Goal: Download file/media

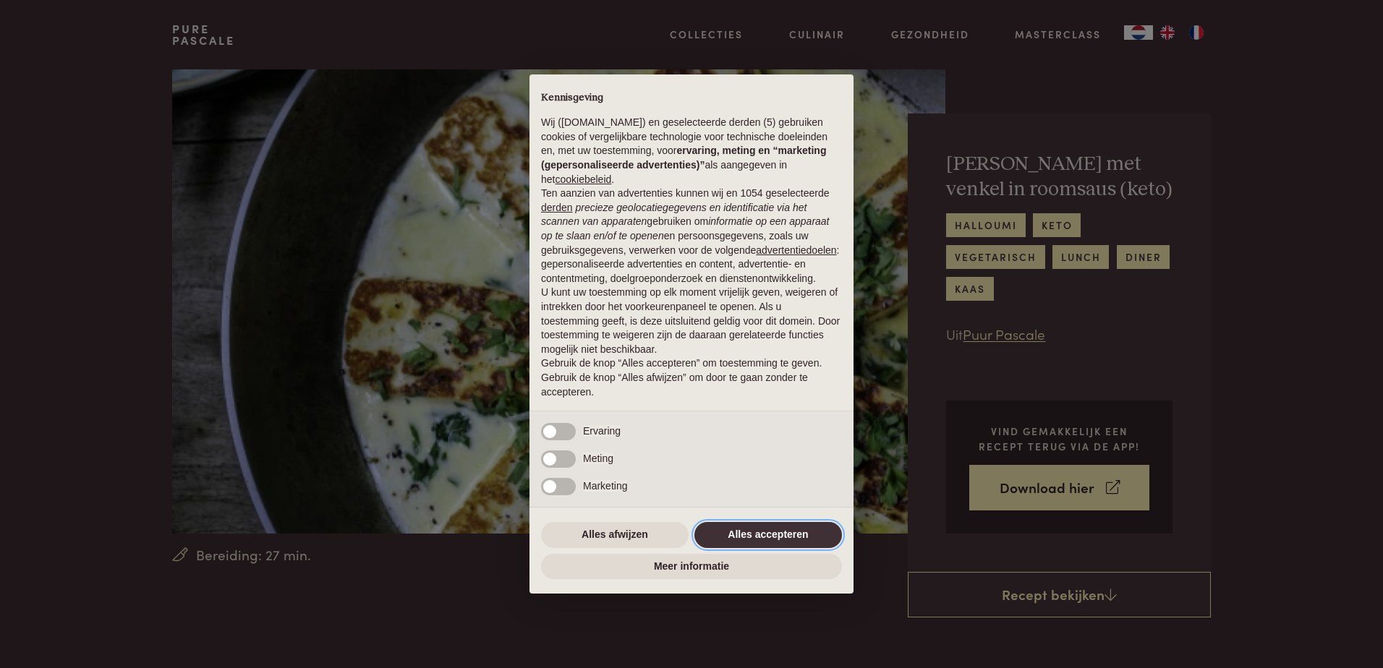
click at [752, 536] on button "Alles accepteren" at bounding box center [768, 535] width 148 height 26
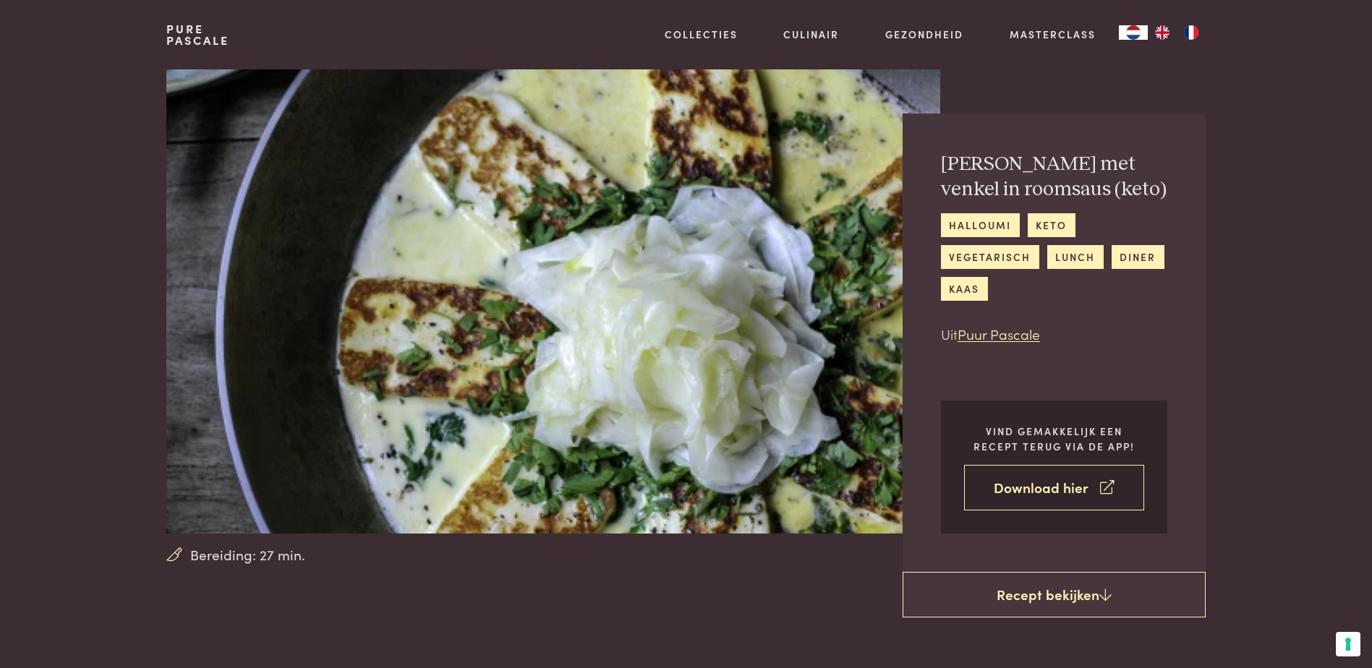
click at [1052, 487] on link "Download hier" at bounding box center [1054, 488] width 180 height 46
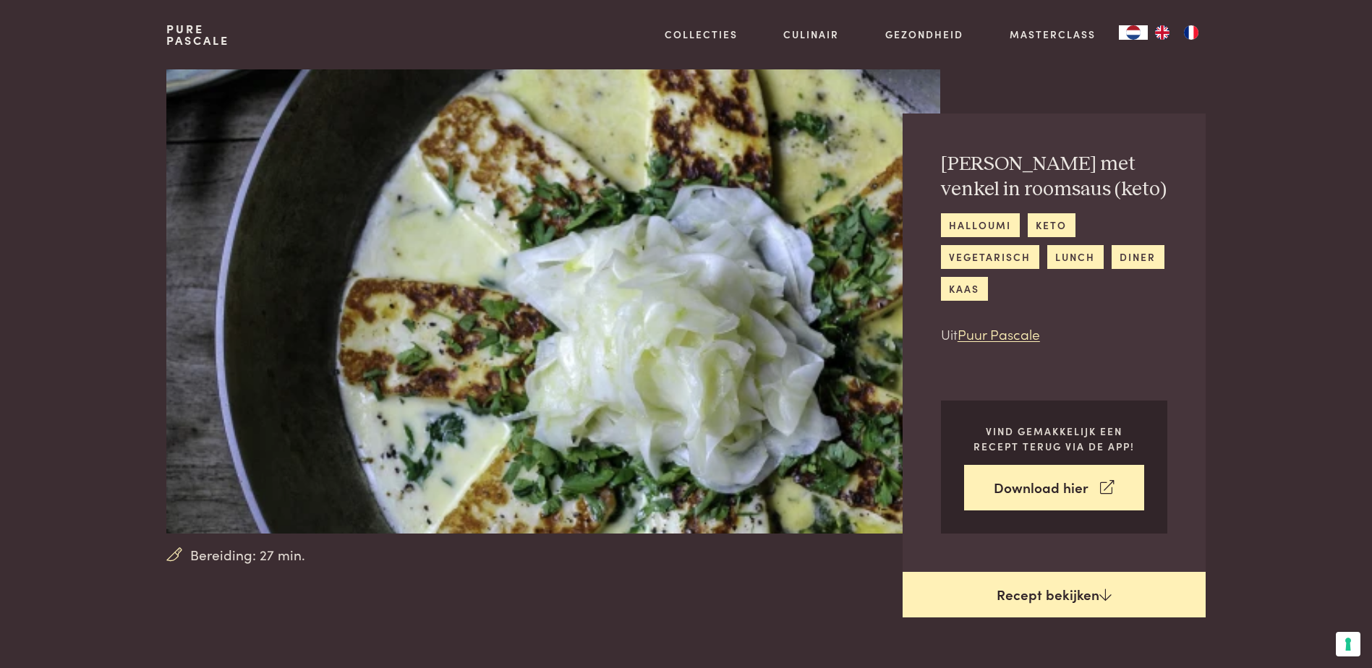
click at [995, 601] on link "Recept bekijken" at bounding box center [1054, 595] width 303 height 46
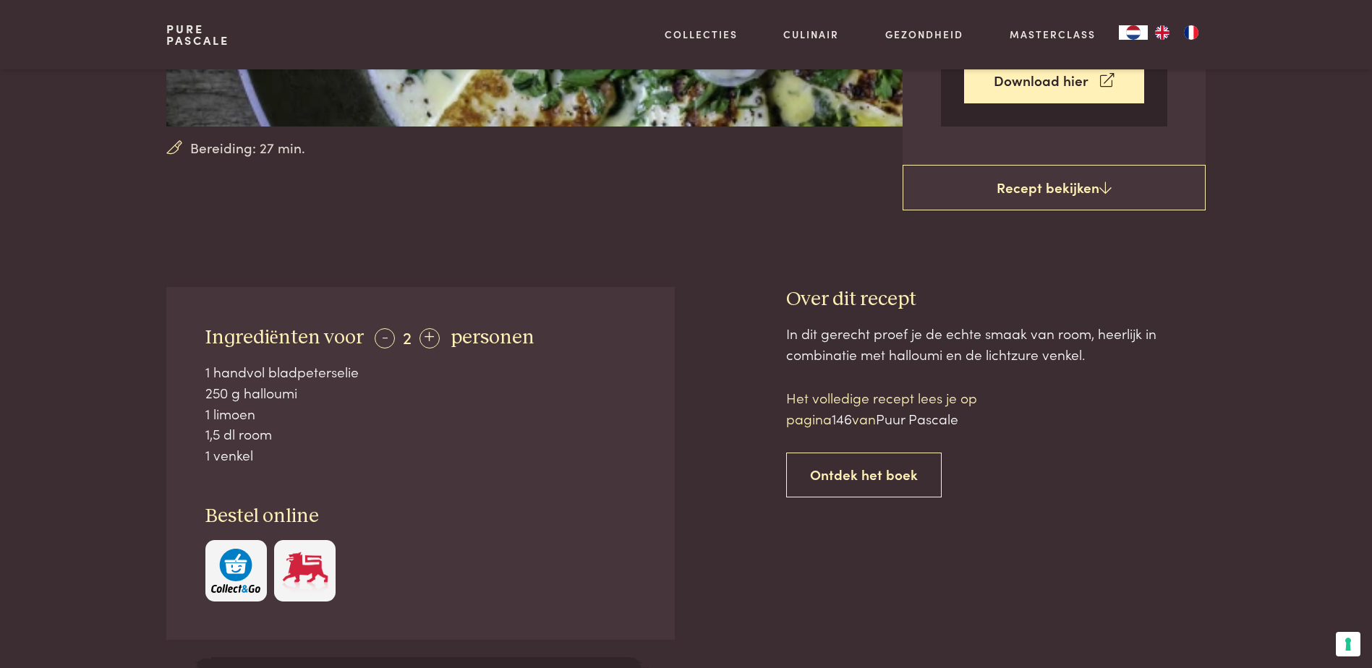
scroll to position [405, 0]
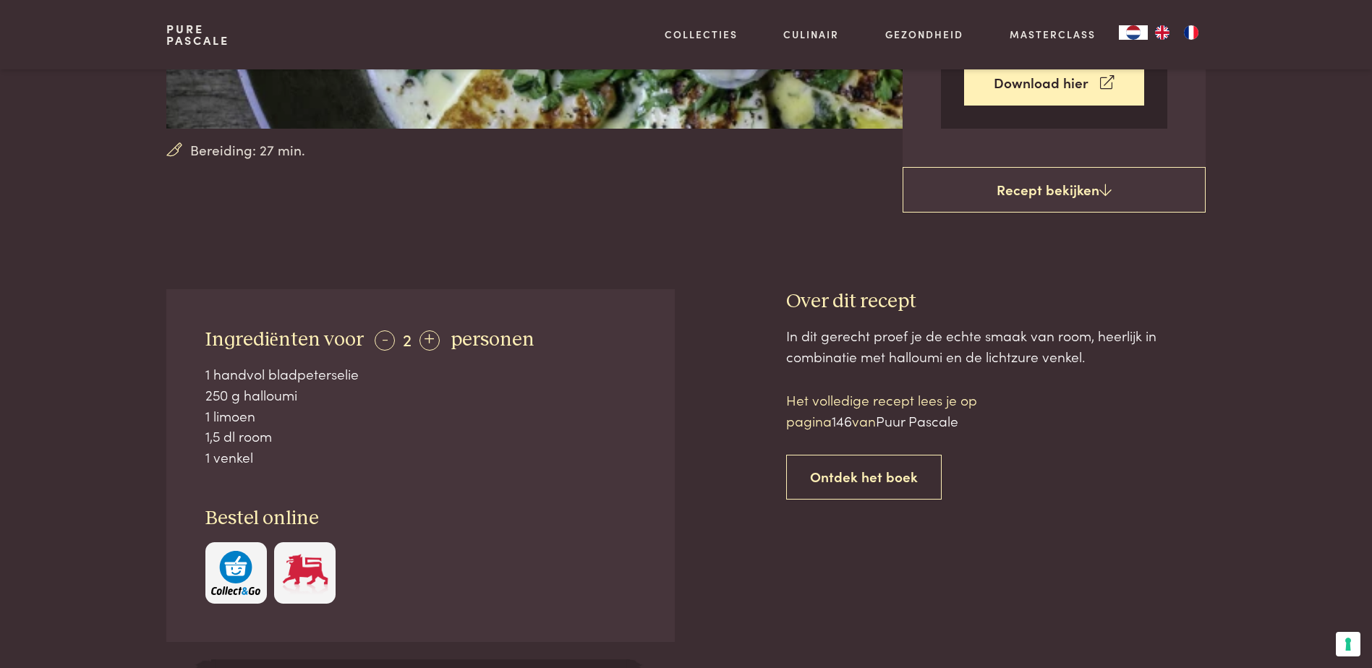
scroll to position [694, 0]
